Goal: Navigation & Orientation: Find specific page/section

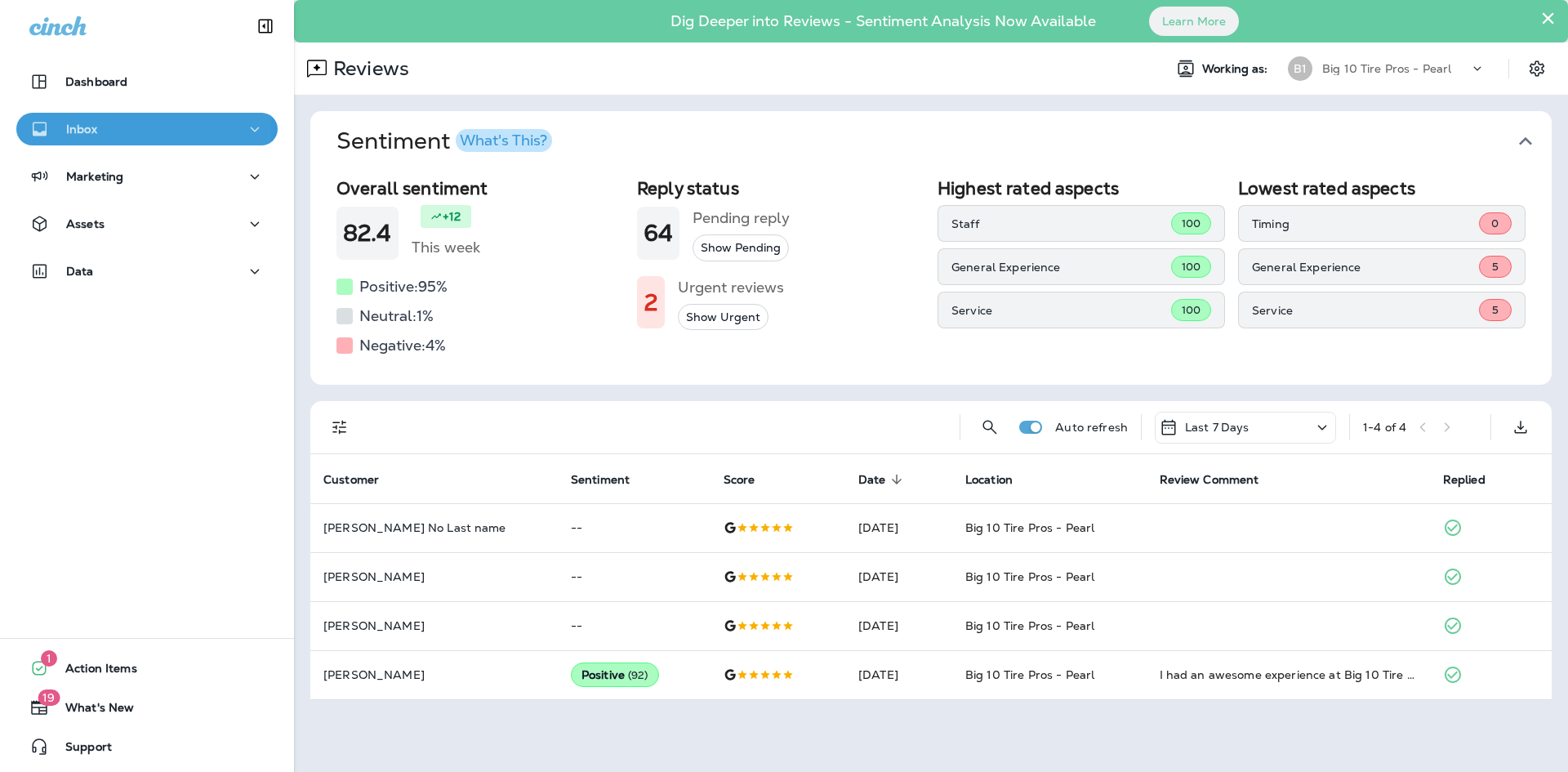
click at [82, 129] on p "Inbox" at bounding box center [81, 129] width 31 height 13
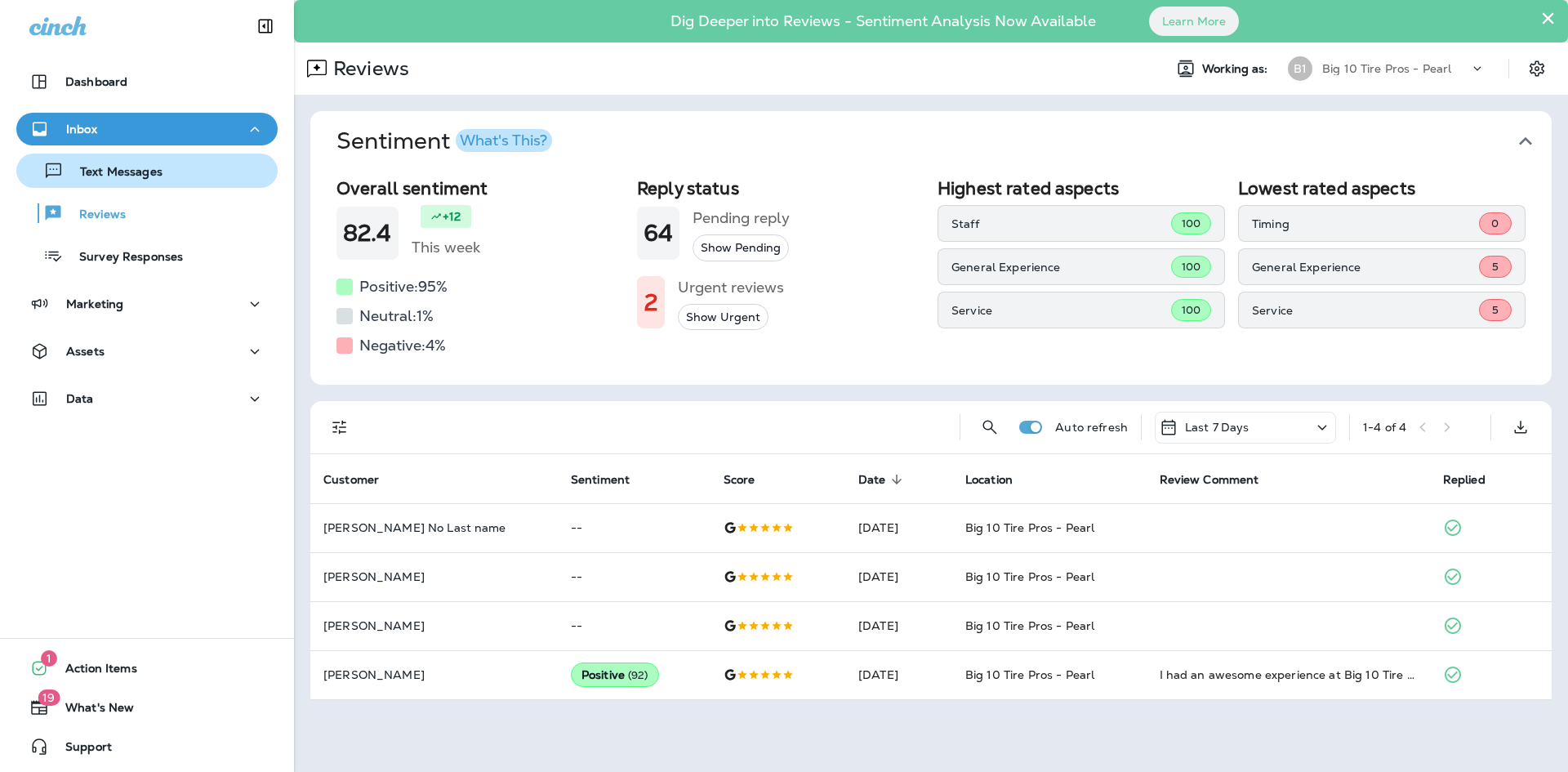
click at [89, 166] on p "Text Messages" at bounding box center [113, 173] width 99 height 16
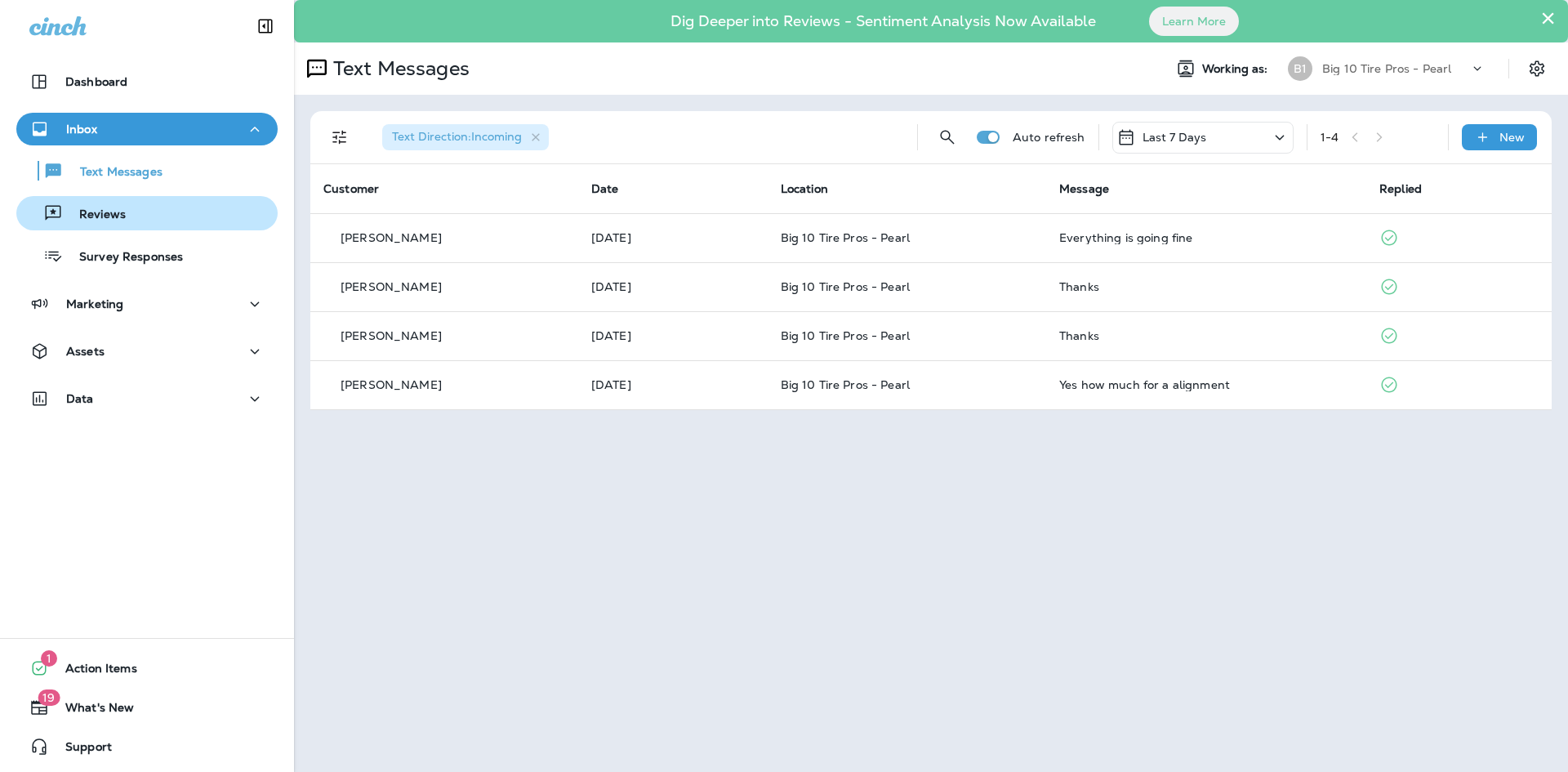
click at [87, 211] on p "Reviews" at bounding box center [95, 215] width 63 height 16
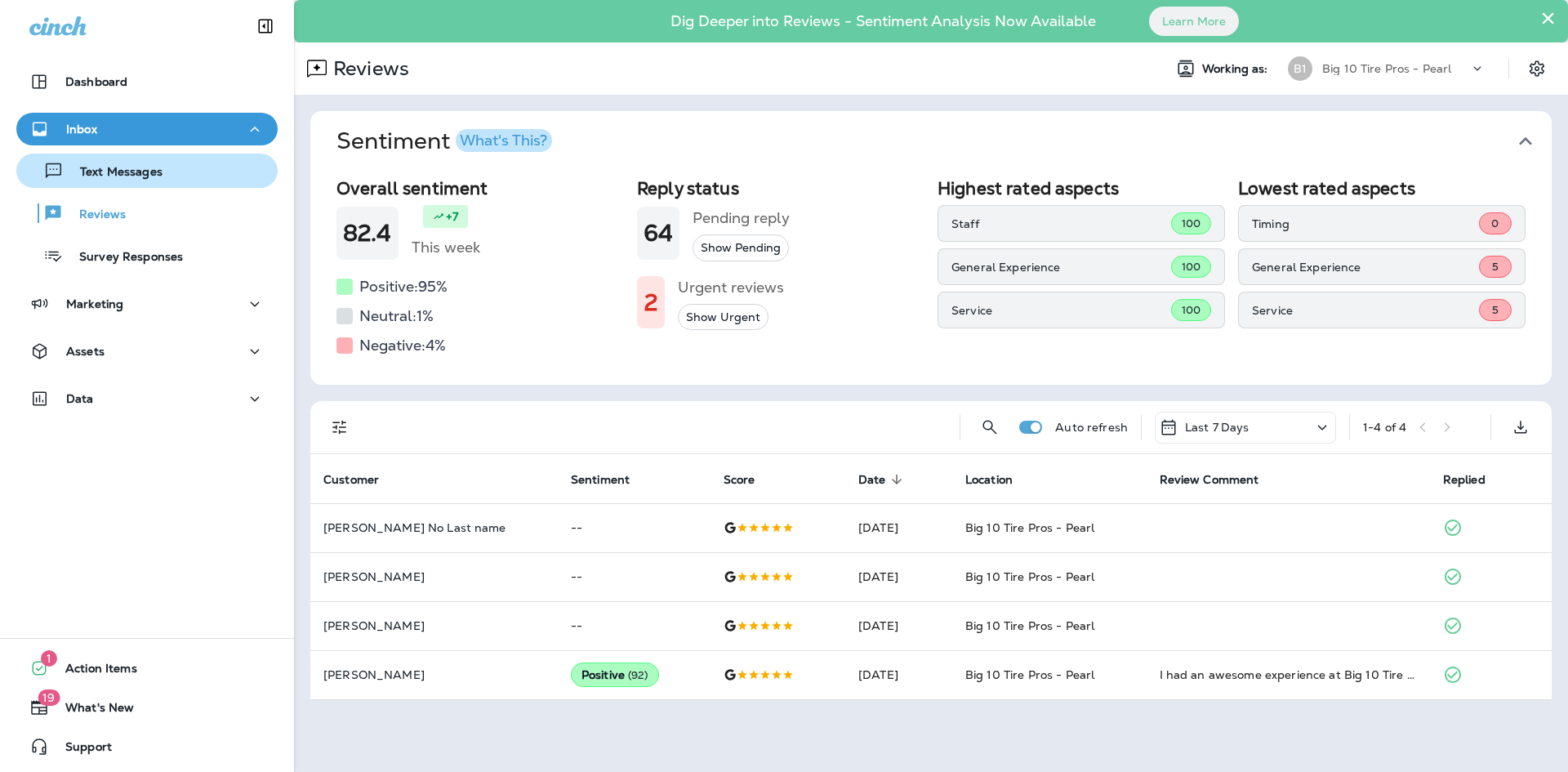
click at [83, 171] on p "Text Messages" at bounding box center [113, 173] width 99 height 16
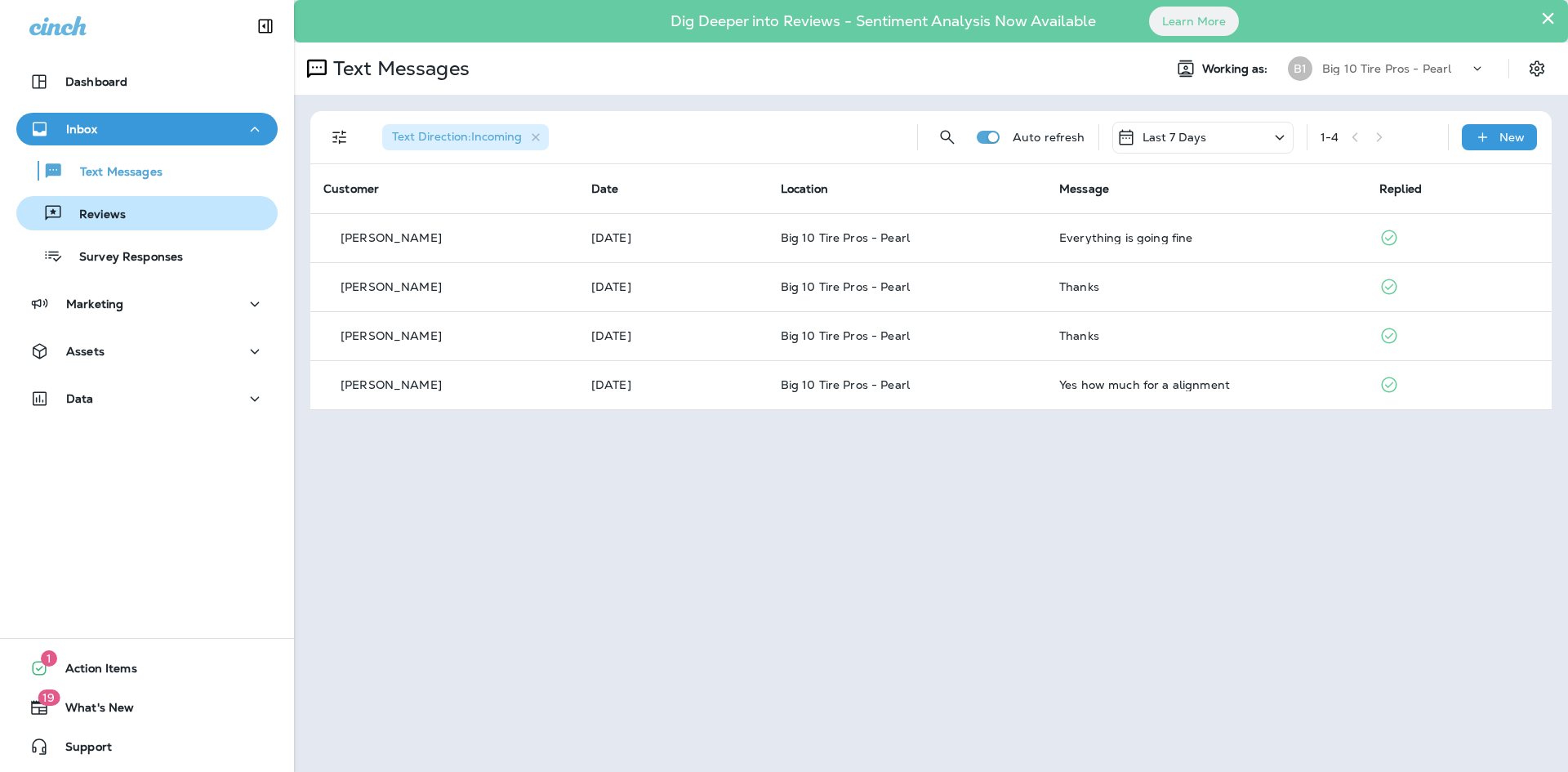
click at [104, 206] on div "Reviews" at bounding box center [74, 213] width 103 height 25
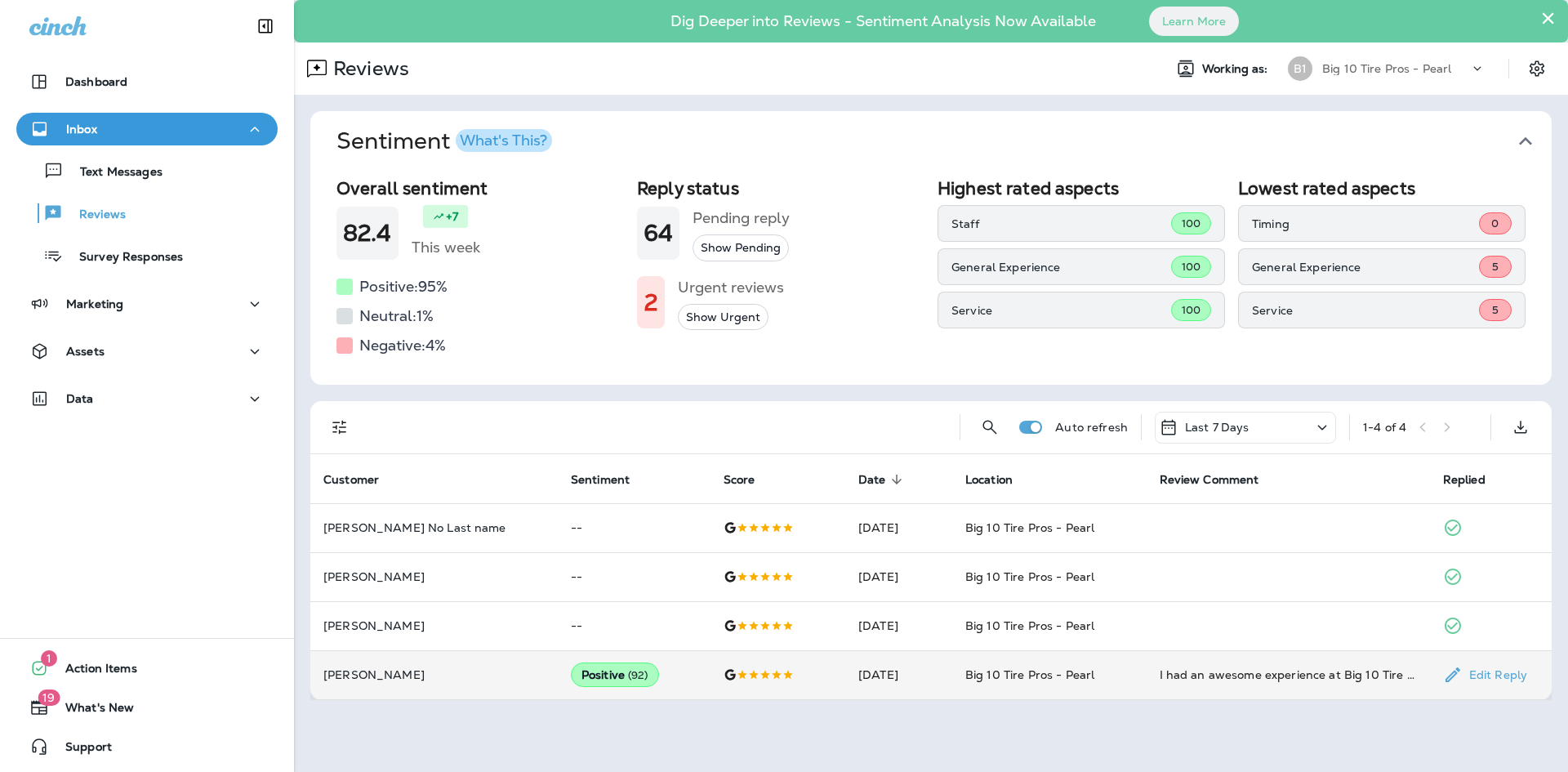
click at [570, 678] on div "Positive ( 92 )" at bounding box center [614, 674] width 88 height 25
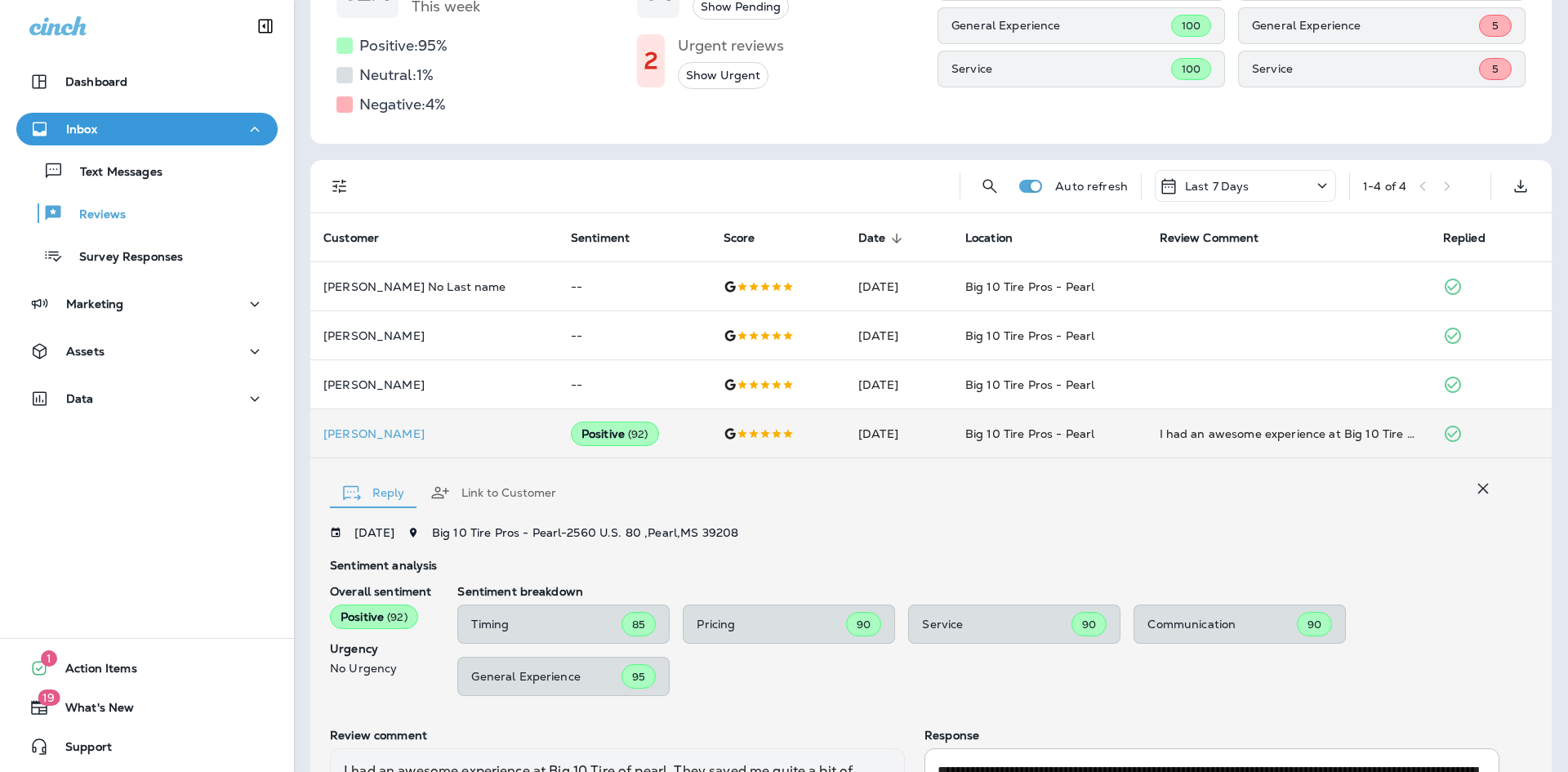
scroll to position [216, 0]
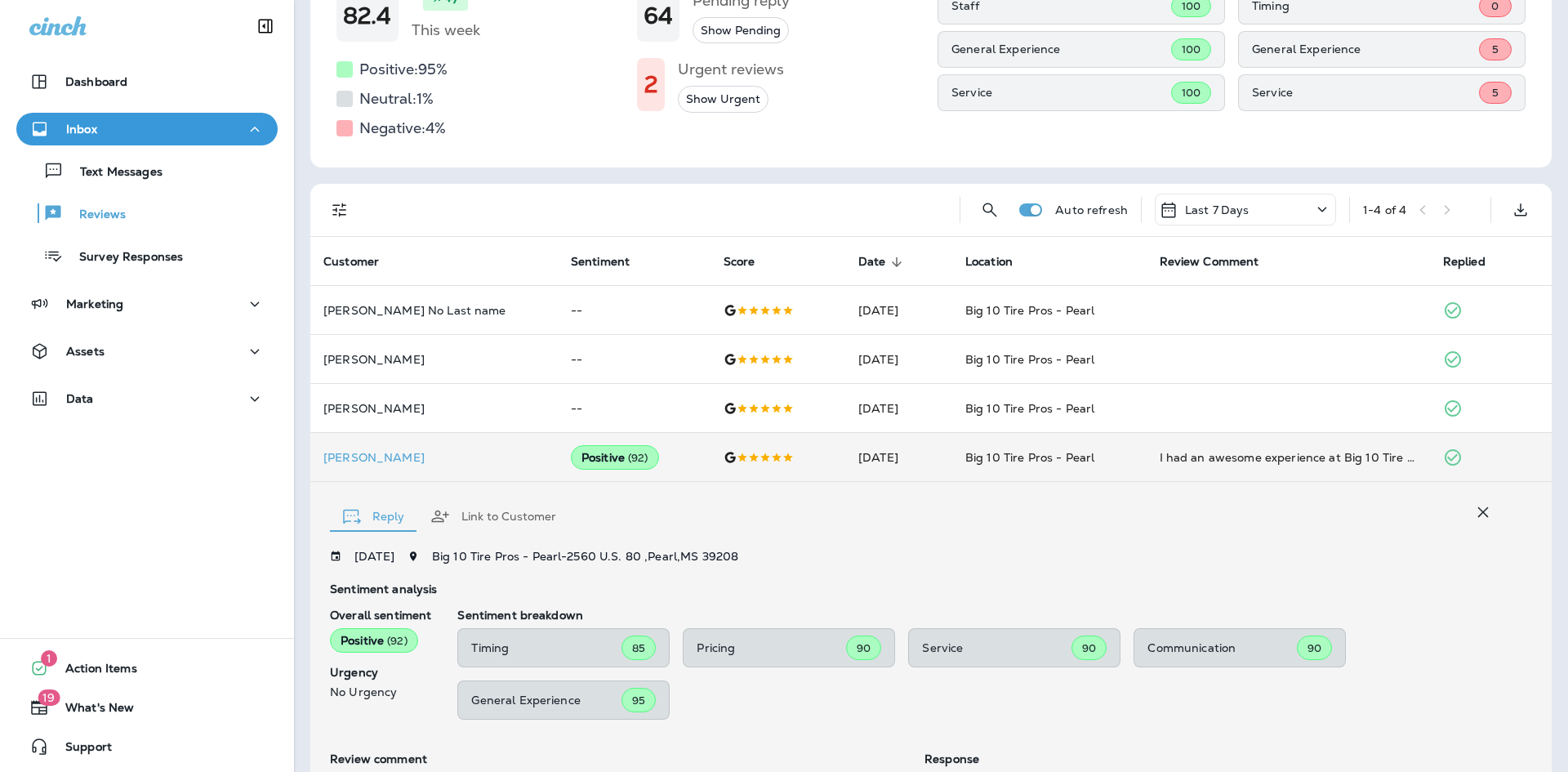
click at [1312, 209] on icon at bounding box center [1322, 210] width 20 height 21
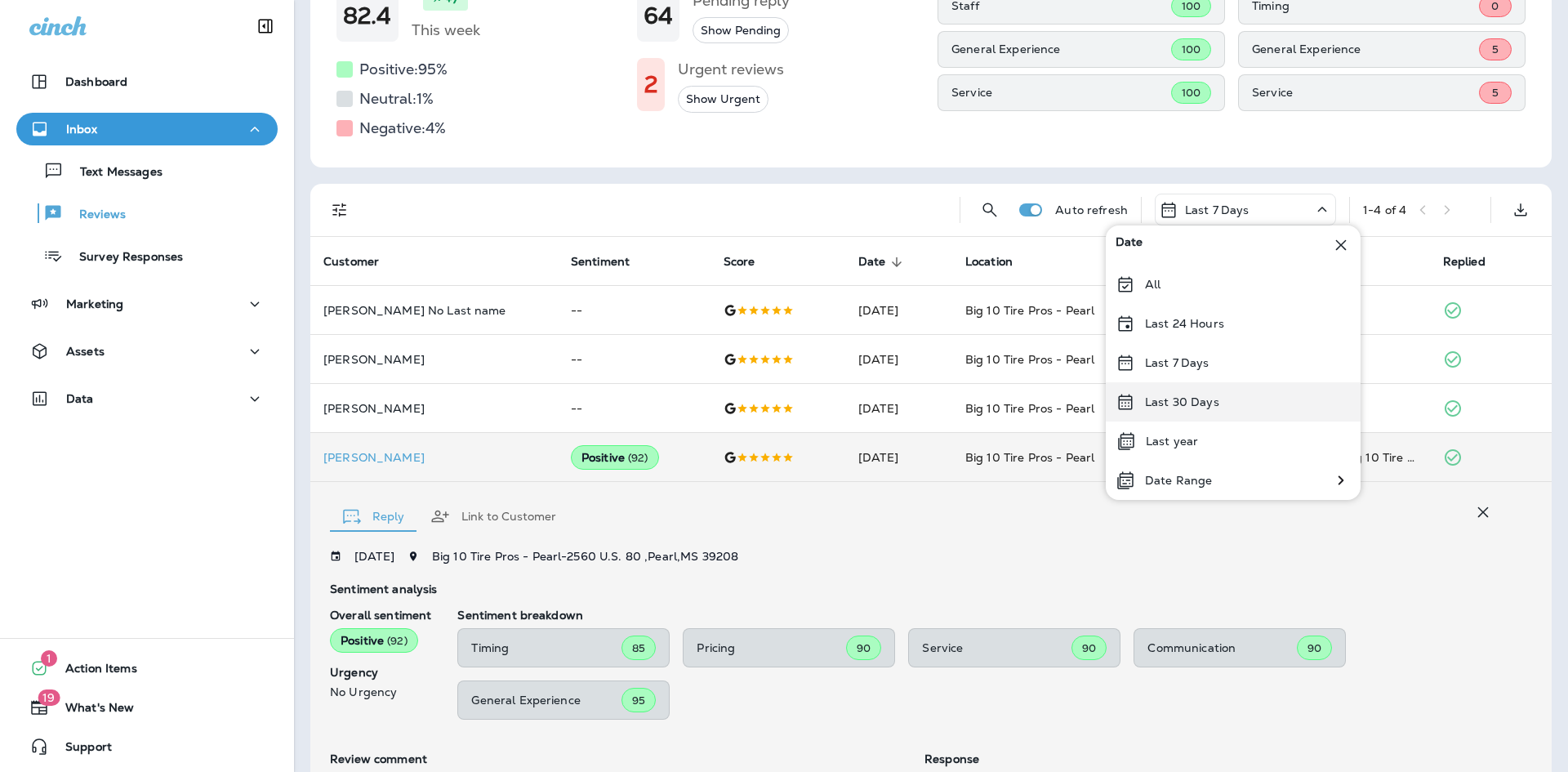
click at [1200, 401] on p "Last 30 Days" at bounding box center [1181, 401] width 74 height 13
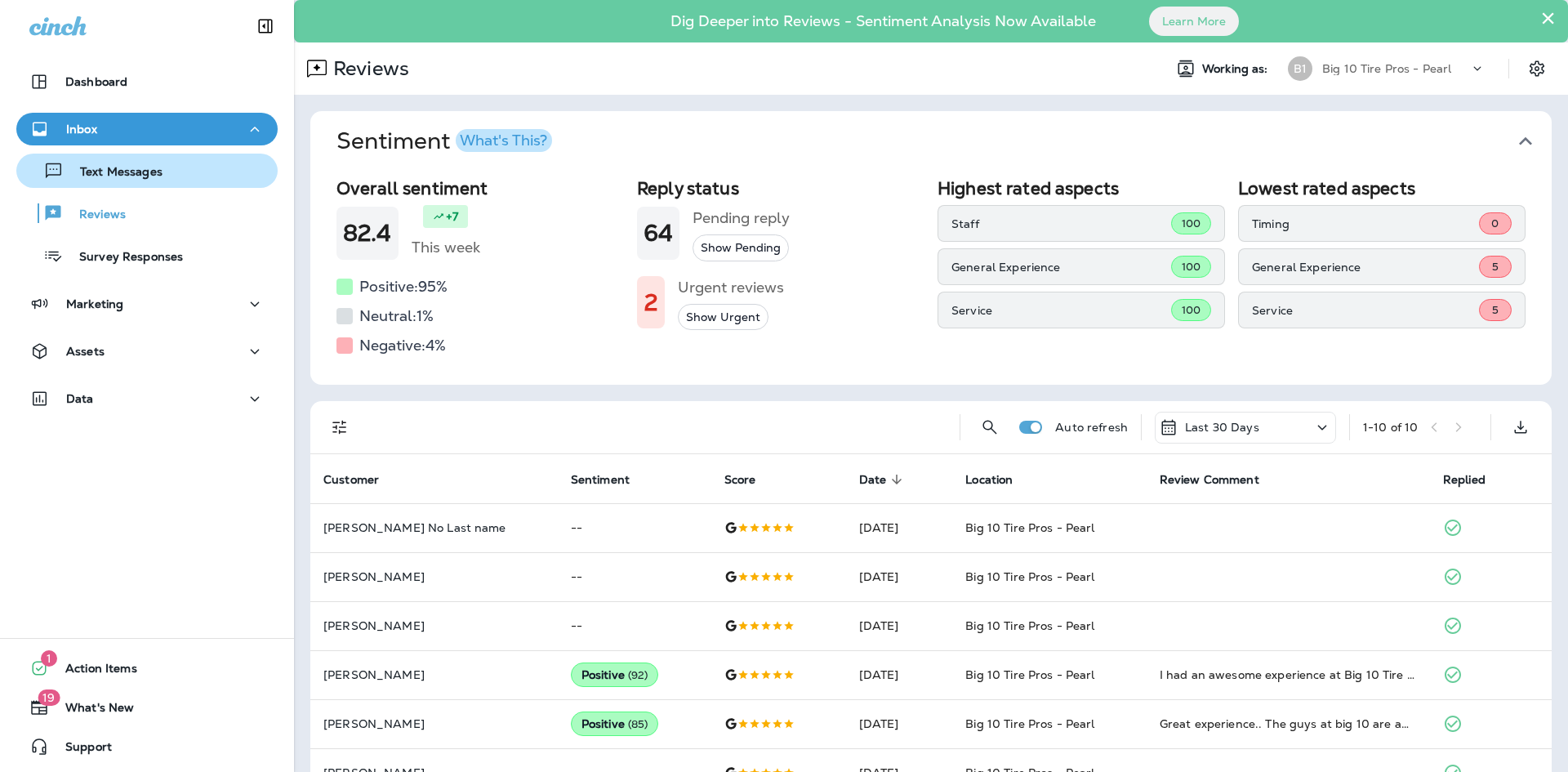
click at [110, 173] on p "Text Messages" at bounding box center [113, 173] width 99 height 16
